Goal: Task Accomplishment & Management: Complete application form

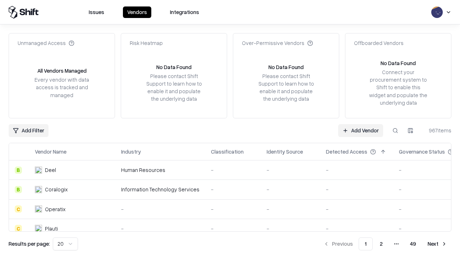
click at [361, 130] on link "Add Vendor" at bounding box center [360, 130] width 45 height 13
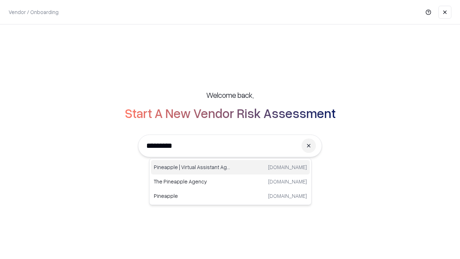
click at [230, 167] on div "Pineapple | Virtual Assistant Agency [DOMAIN_NAME]" at bounding box center [230, 167] width 159 height 14
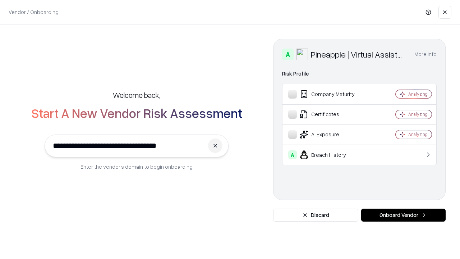
type input "**********"
click at [403, 215] on button "Onboard Vendor" at bounding box center [403, 214] width 84 height 13
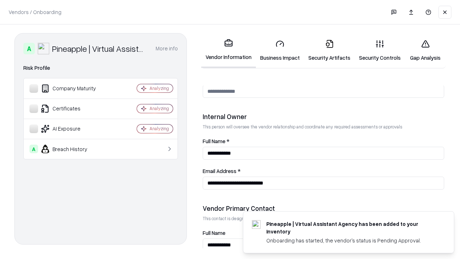
scroll to position [372, 0]
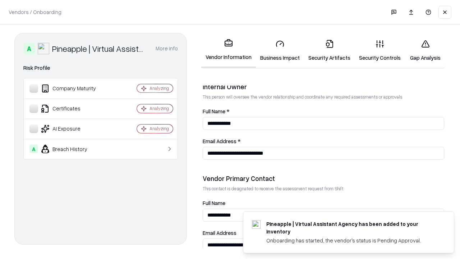
click at [280, 50] on link "Business Impact" at bounding box center [280, 50] width 48 height 33
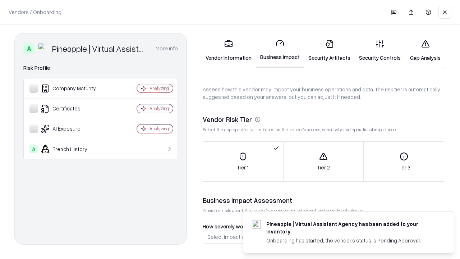
click at [329, 50] on link "Security Artifacts" at bounding box center [329, 50] width 51 height 33
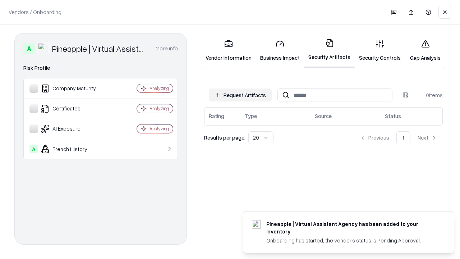
click at [240, 95] on button "Request Artifacts" at bounding box center [240, 94] width 63 height 13
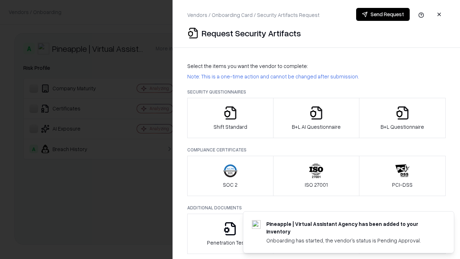
click at [230, 118] on icon "button" at bounding box center [230, 113] width 14 height 14
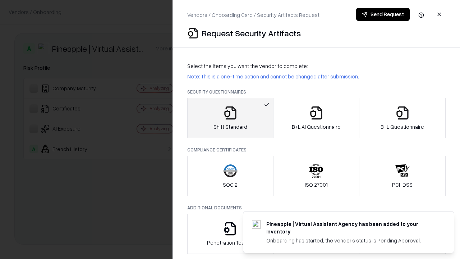
click at [383, 14] on button "Send Request" at bounding box center [383, 14] width 54 height 13
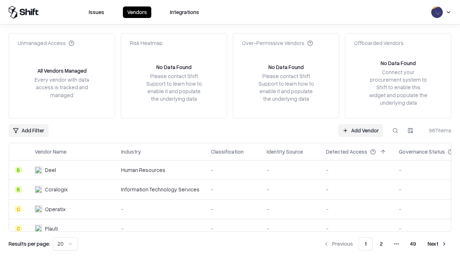
click at [395, 130] on button at bounding box center [395, 130] width 13 height 13
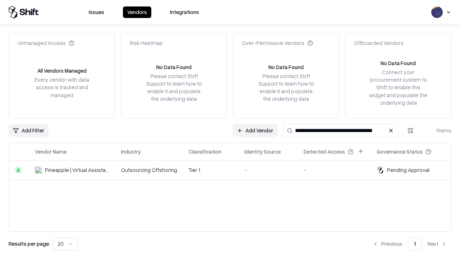
type input "**********"
click at [234, 170] on td "Tier 1" at bounding box center [211, 169] width 56 height 19
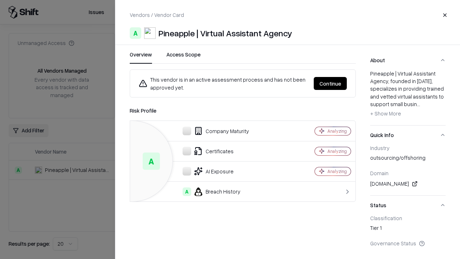
click at [330, 83] on button "Continue" at bounding box center [330, 83] width 33 height 13
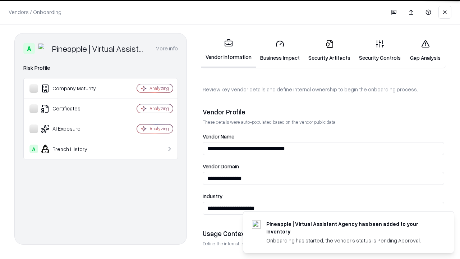
click at [329, 50] on link "Security Artifacts" at bounding box center [329, 50] width 51 height 33
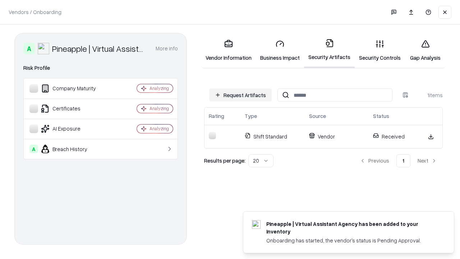
click at [425, 50] on link "Gap Analysis" at bounding box center [425, 50] width 41 height 33
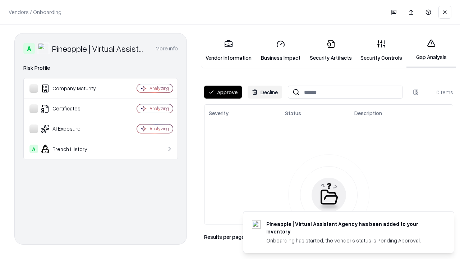
click at [223, 92] on button "Approve" at bounding box center [223, 92] width 38 height 13
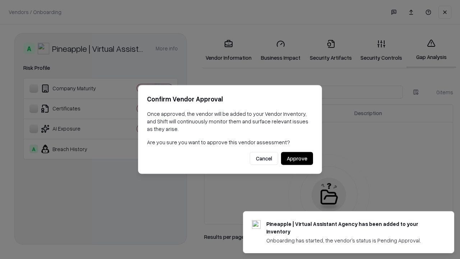
click at [297, 158] on button "Approve" at bounding box center [297, 158] width 32 height 13
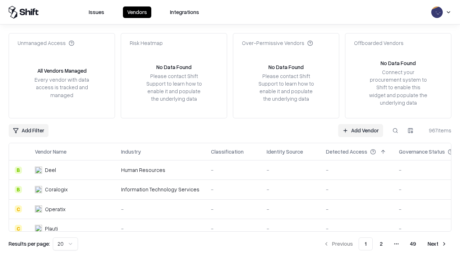
type input "**********"
click at [361, 130] on link "Add Vendor" at bounding box center [360, 130] width 45 height 13
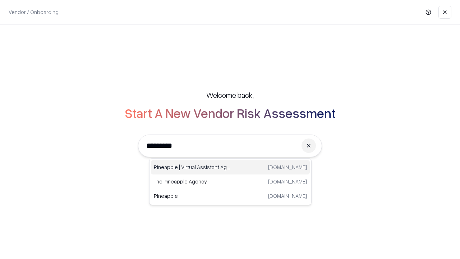
click at [230, 167] on div "Pineapple | Virtual Assistant Agency [DOMAIN_NAME]" at bounding box center [230, 167] width 159 height 14
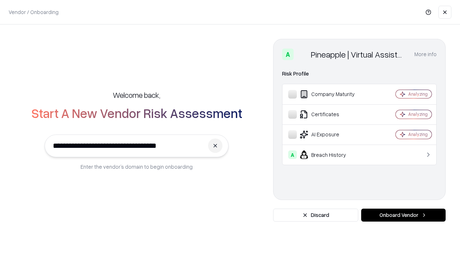
type input "**********"
click at [403, 215] on button "Onboard Vendor" at bounding box center [403, 214] width 84 height 13
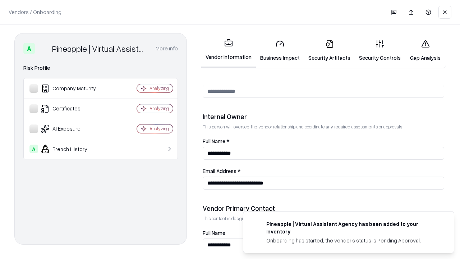
scroll to position [372, 0]
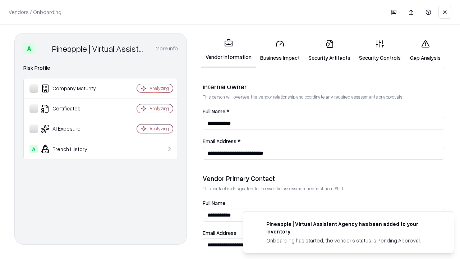
click at [425, 50] on link "Gap Analysis" at bounding box center [425, 50] width 41 height 33
